Goal: Register for event/course

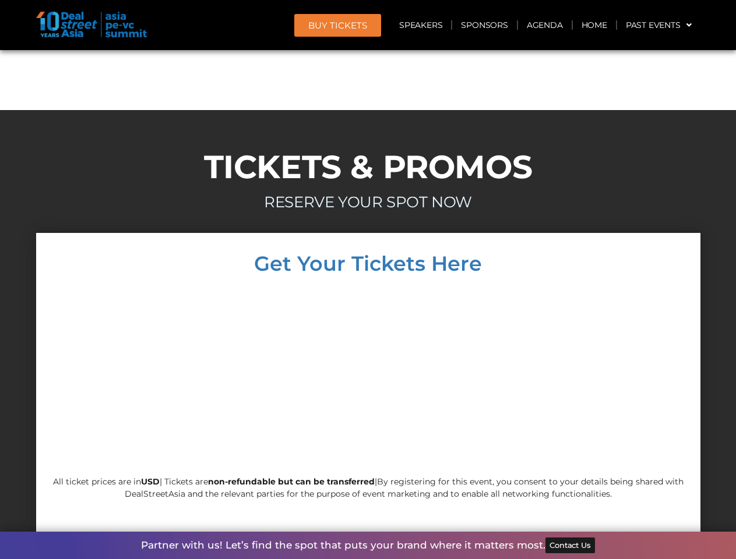
scroll to position [9955, 0]
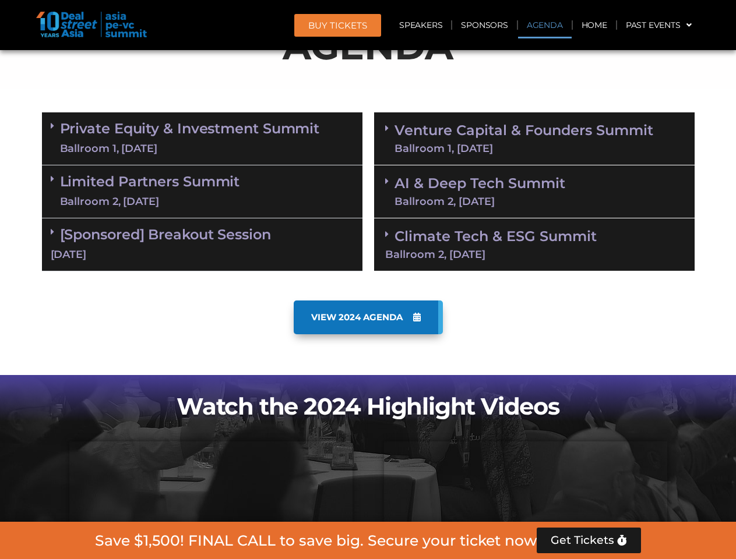
scroll to position [659, 0]
